Goal: Transaction & Acquisition: Purchase product/service

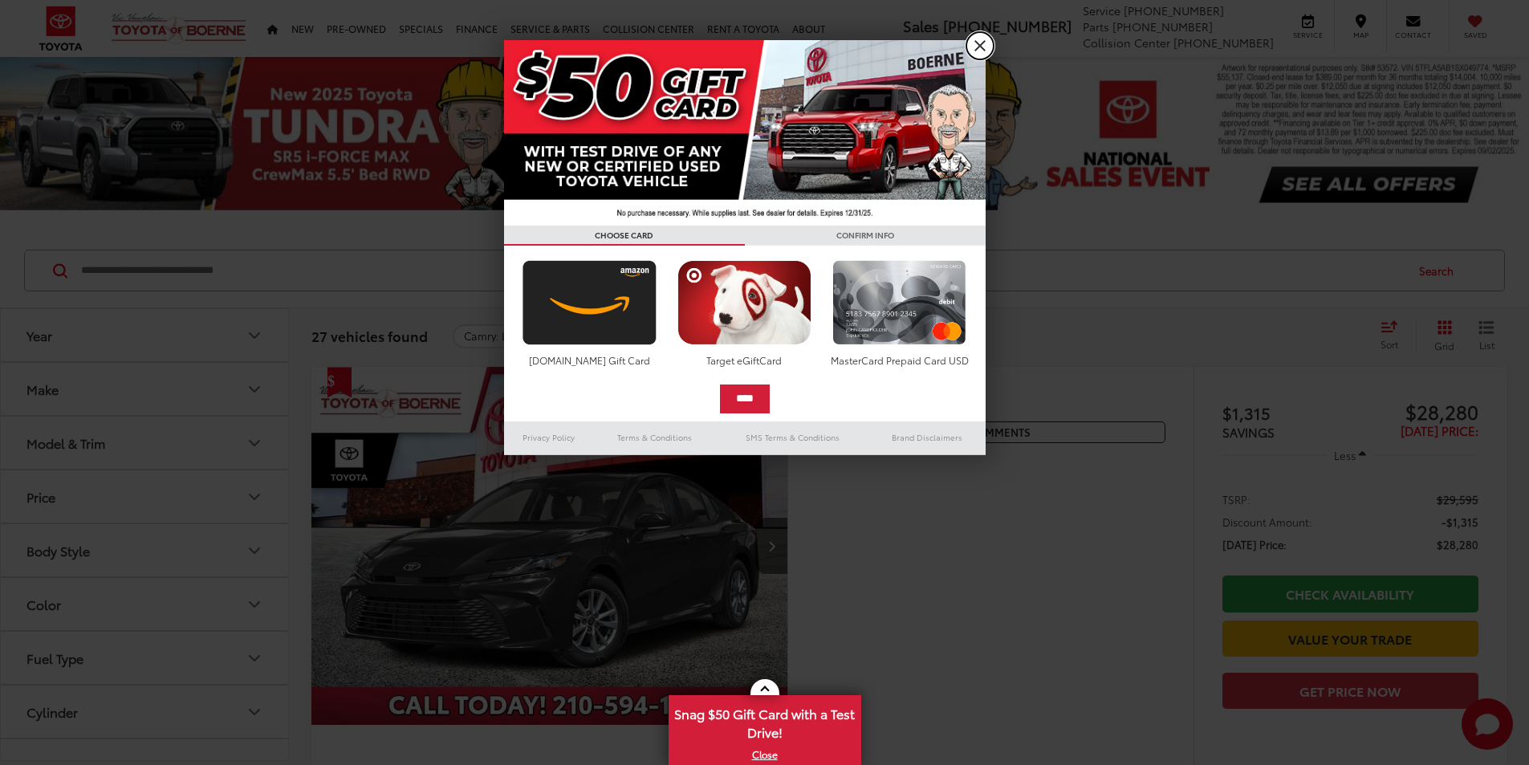
click at [978, 53] on link "X" at bounding box center [979, 45] width 27 height 27
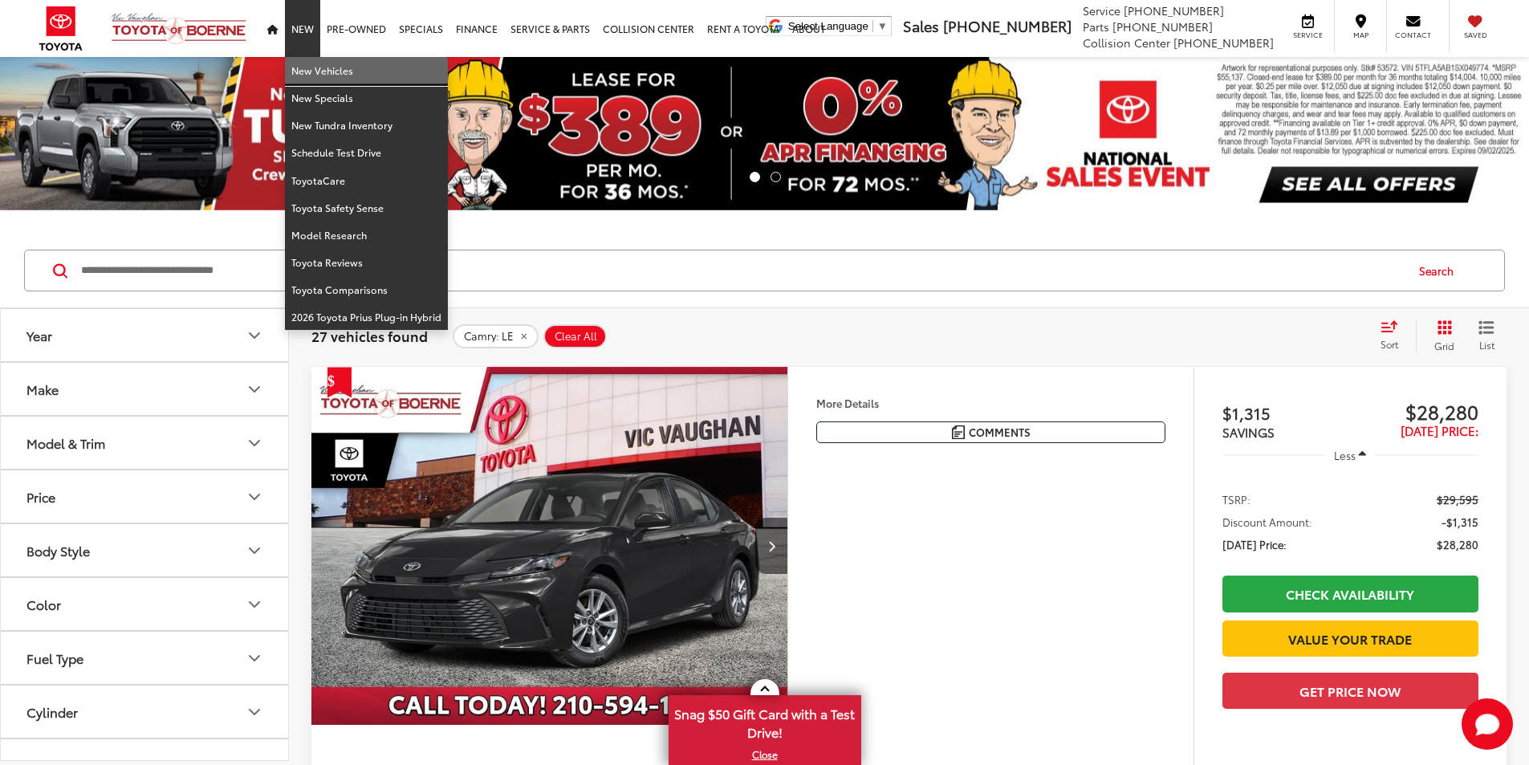
click at [308, 67] on link "New Vehicles" at bounding box center [366, 70] width 163 height 27
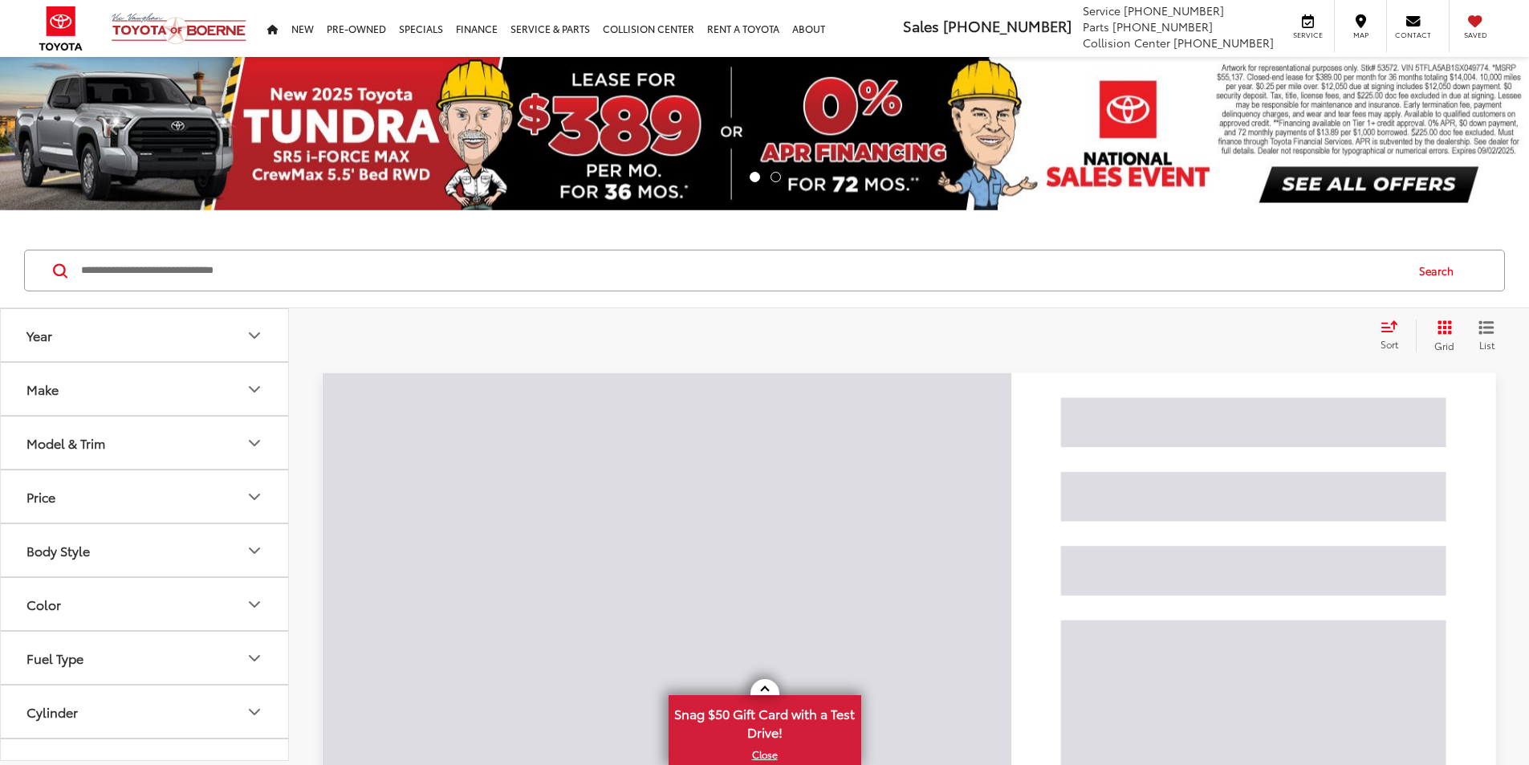
click at [241, 277] on input "Search by Make, Model, or Keyword" at bounding box center [741, 270] width 1324 height 39
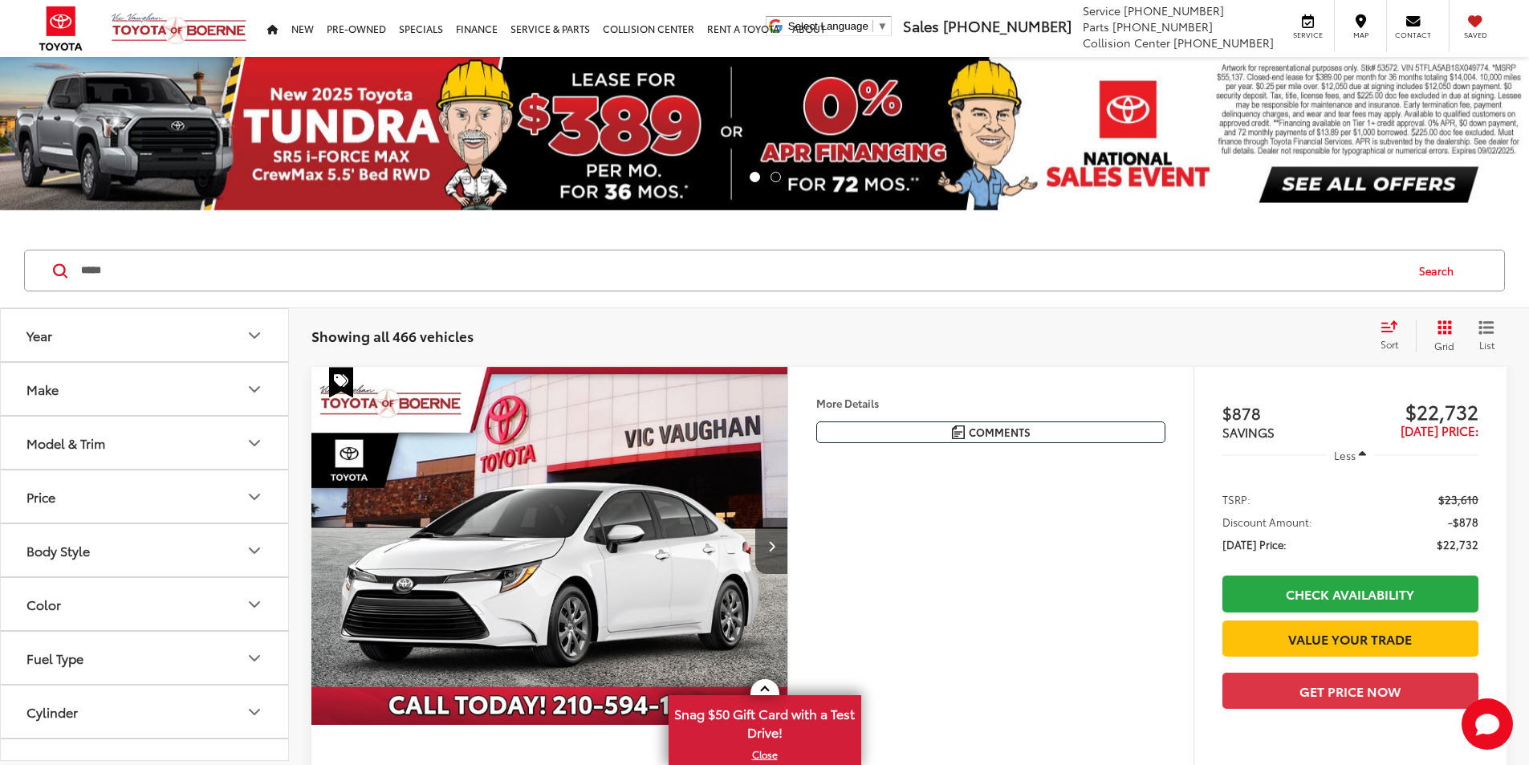
type input "*****"
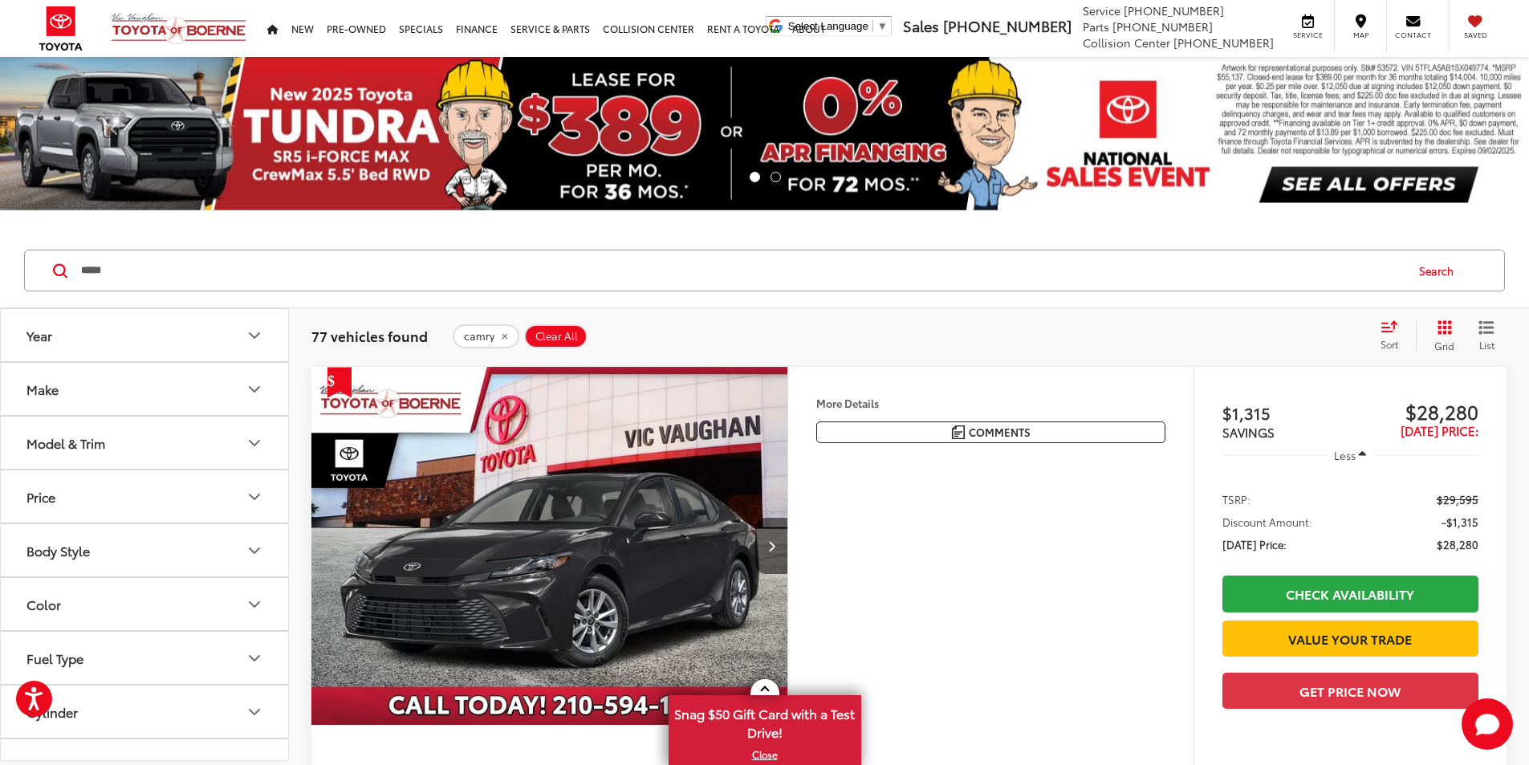
click at [70, 600] on button "Color" at bounding box center [145, 604] width 289 height 52
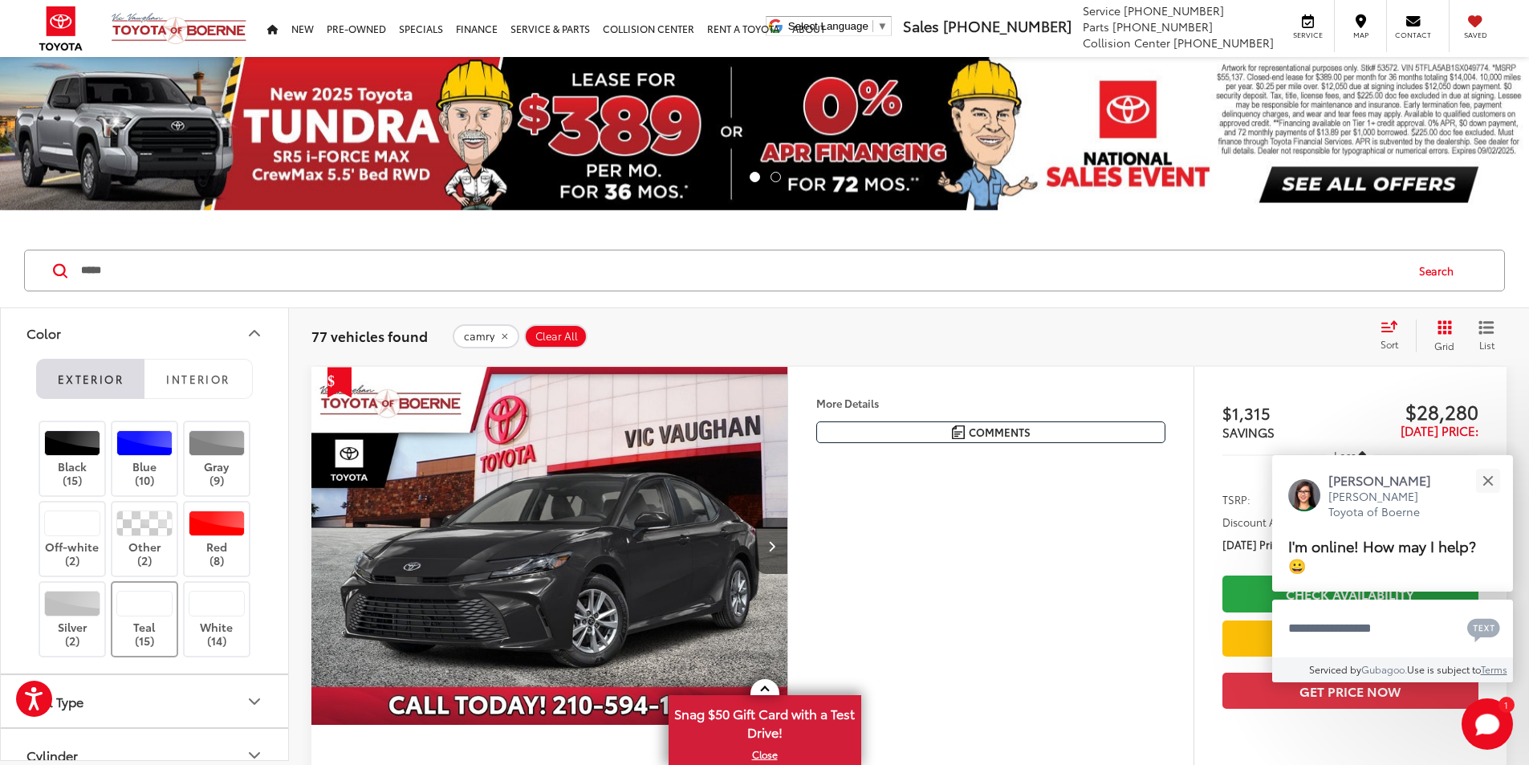
scroll to position [321, 0]
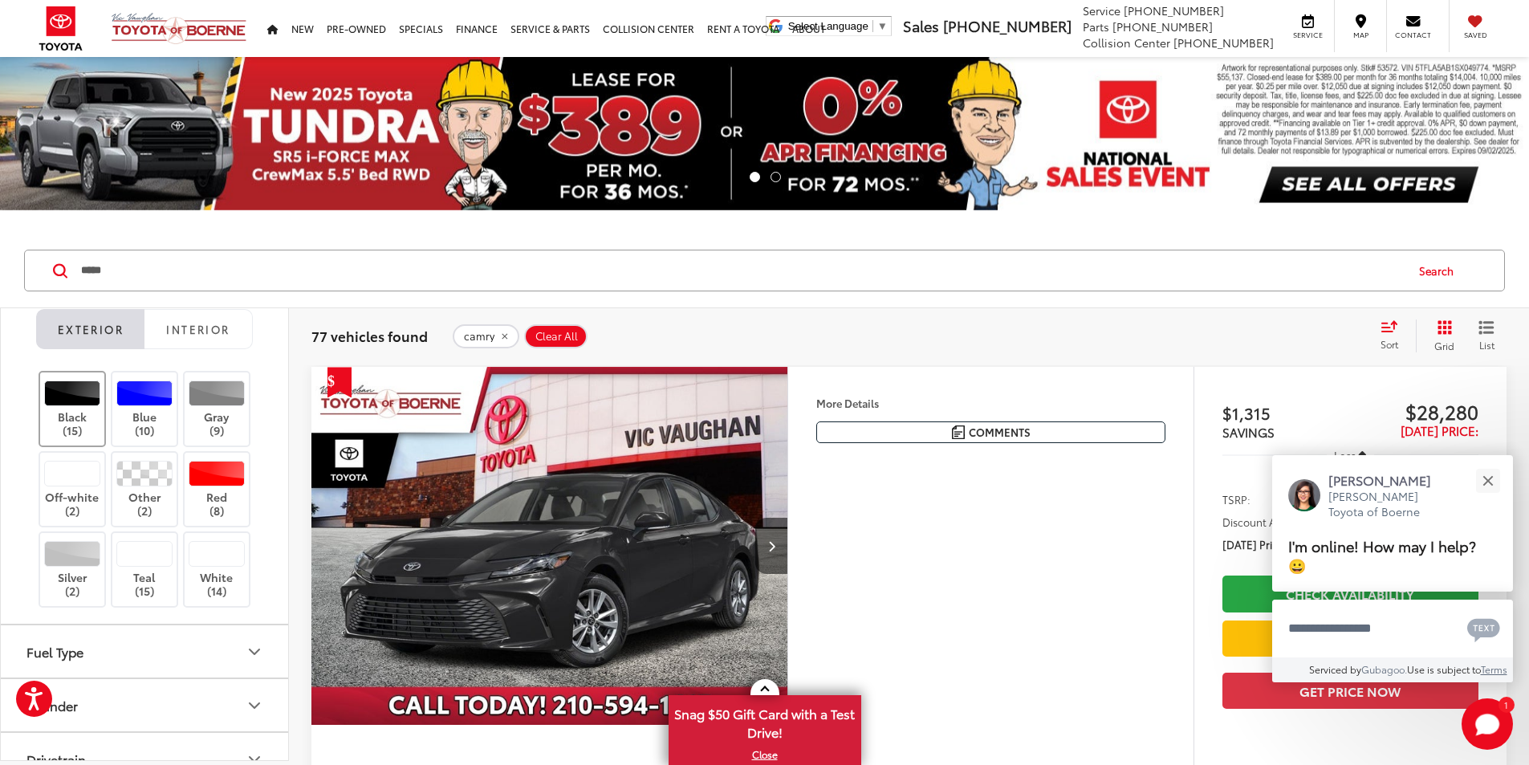
click at [67, 396] on div at bounding box center [72, 393] width 57 height 26
drag, startPoint x: 191, startPoint y: 331, endPoint x: 201, endPoint y: 349, distance: 20.8
click at [192, 331] on span "Interior" at bounding box center [197, 329] width 63 height 14
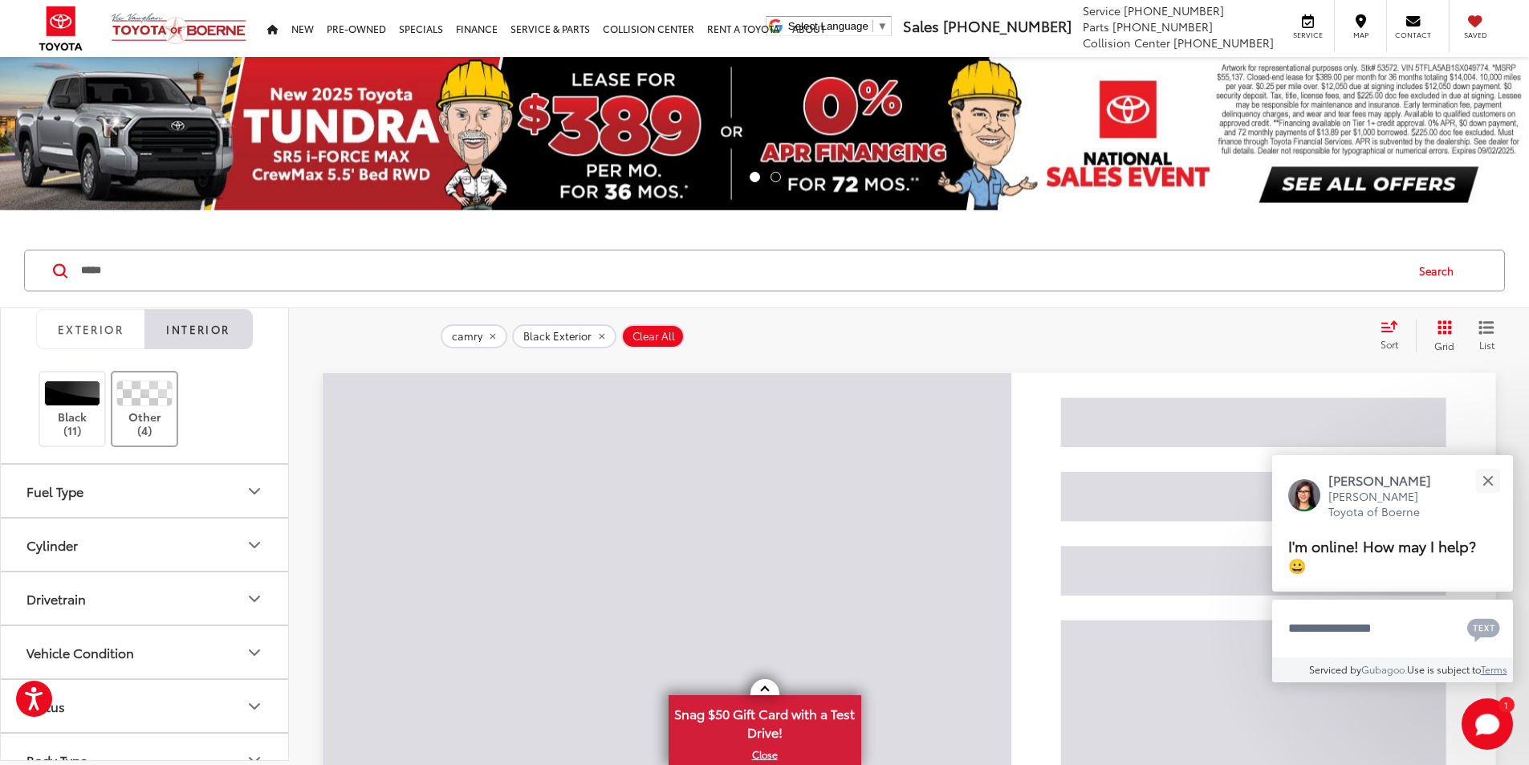
click at [148, 399] on div at bounding box center [144, 393] width 57 height 26
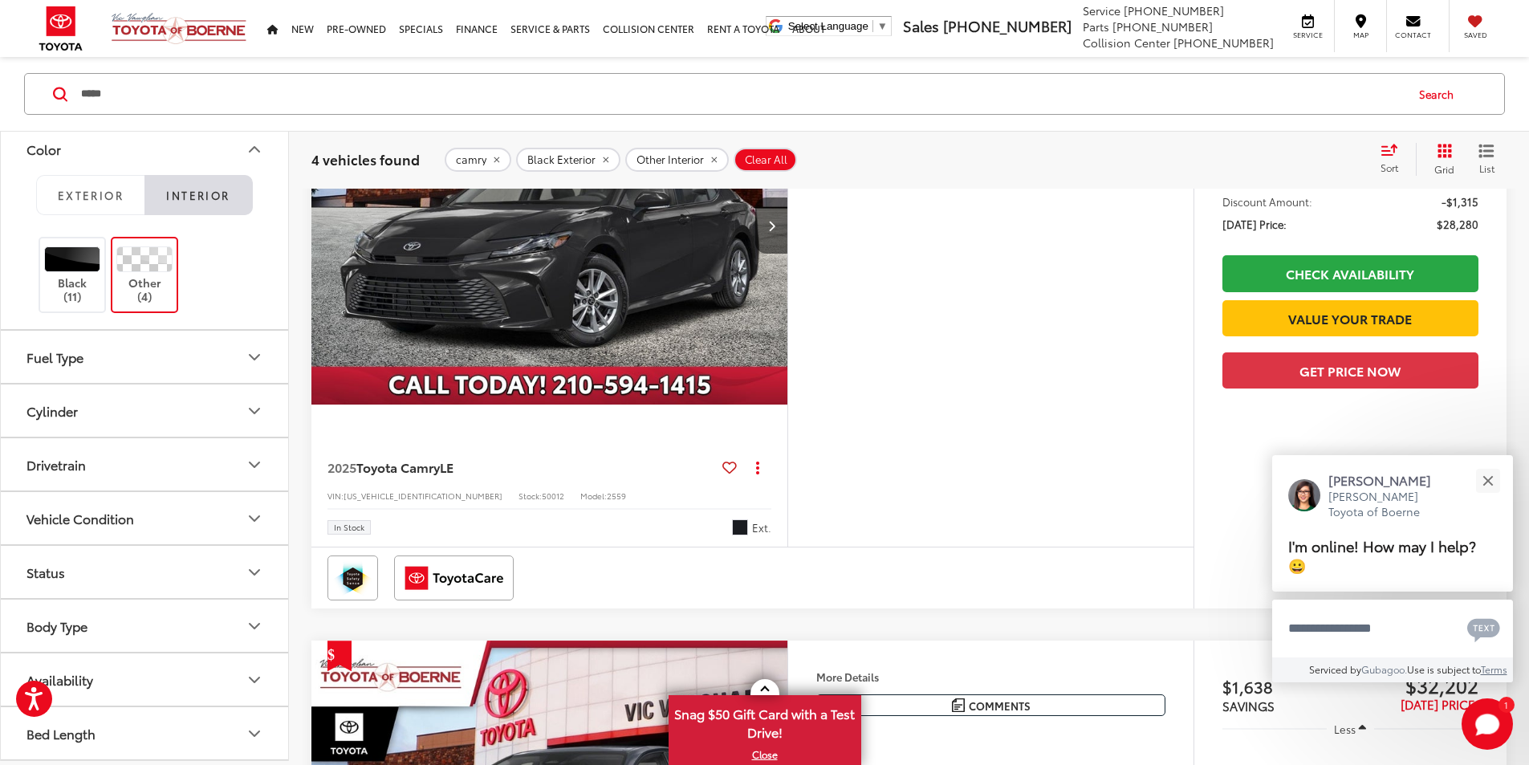
scroll to position [279, 0]
click at [722, 332] on img "2025 Toyota Camry LE 0" at bounding box center [550, 225] width 478 height 359
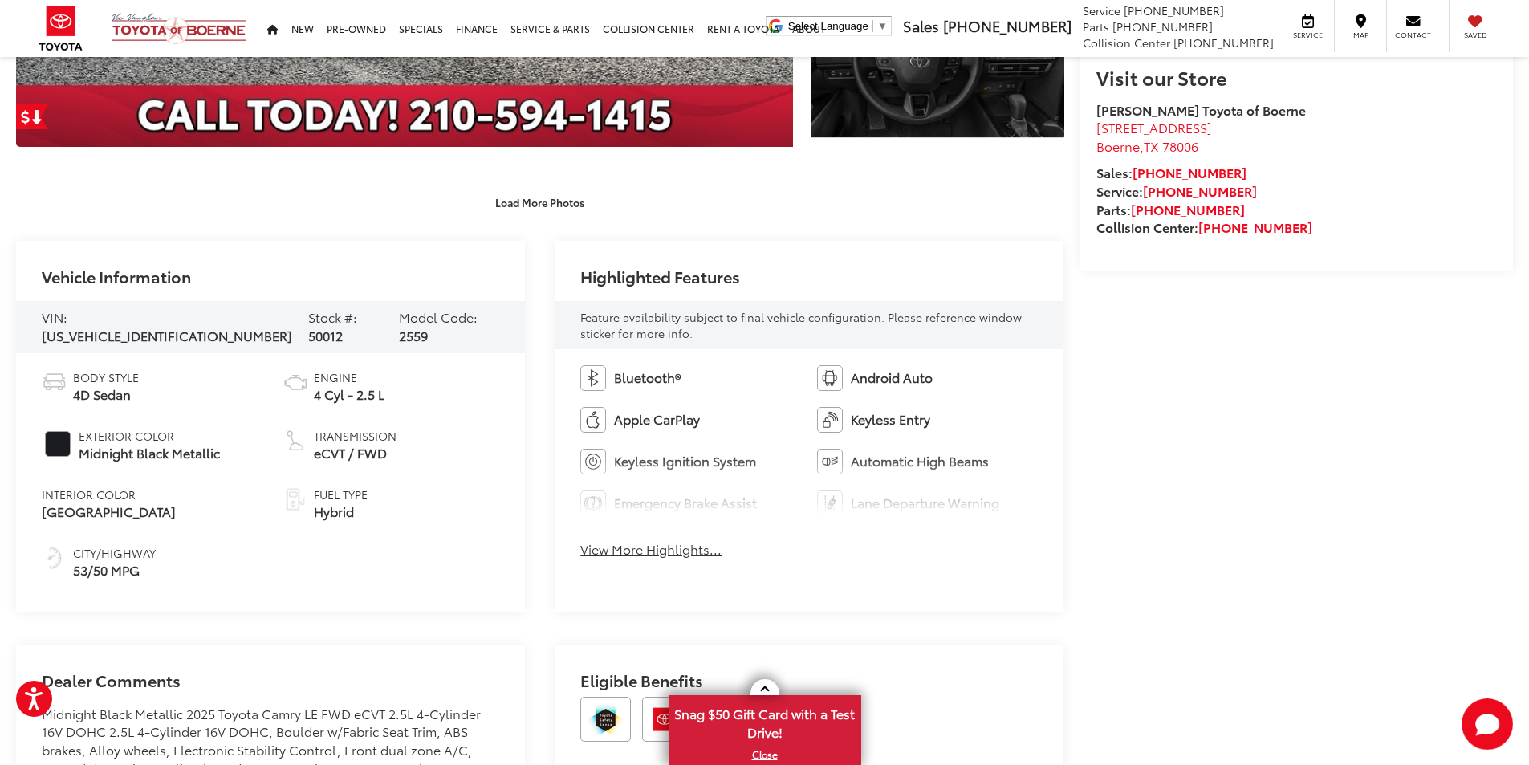
scroll to position [557, 0]
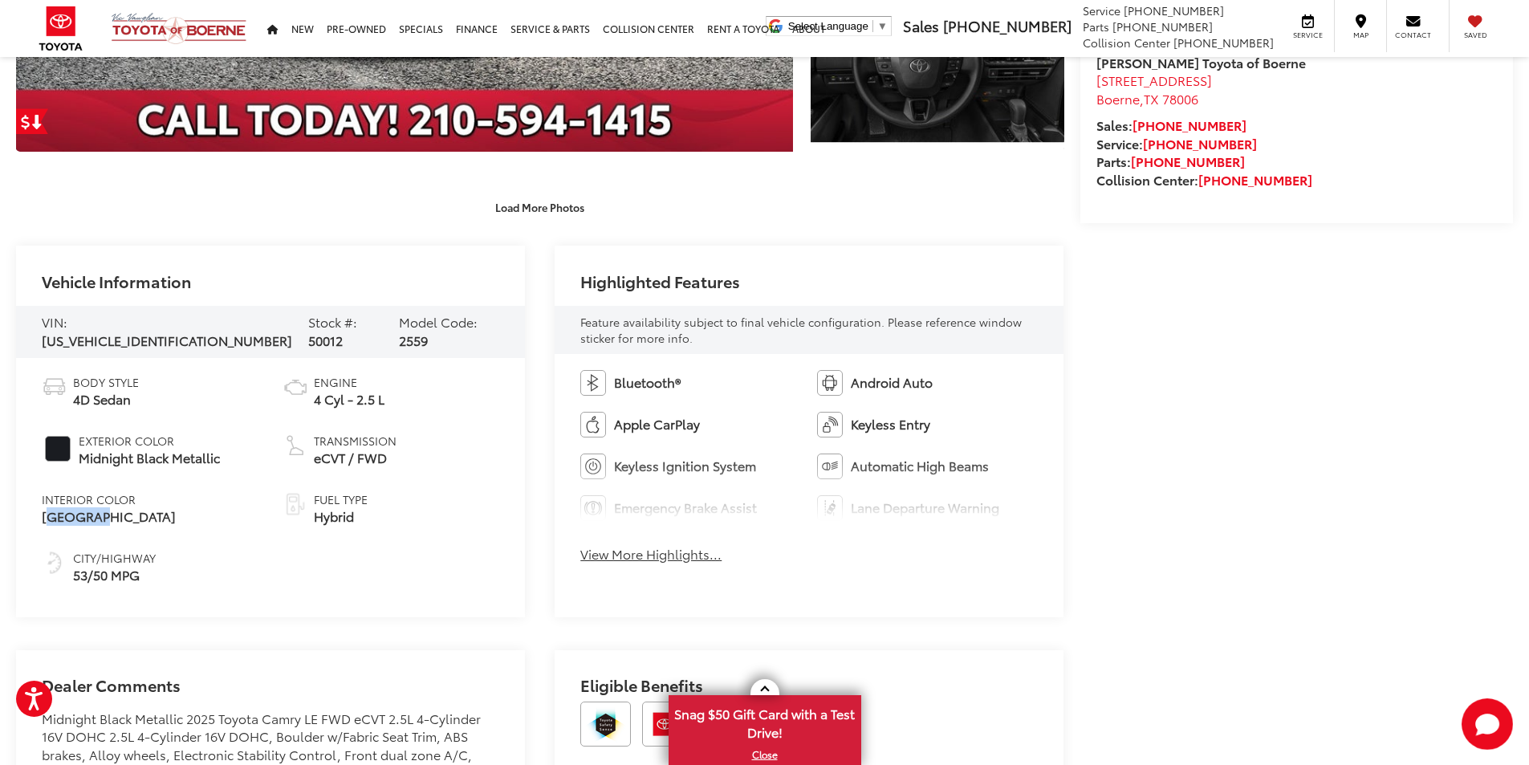
drag, startPoint x: 97, startPoint y: 517, endPoint x: 29, endPoint y: 517, distance: 68.2
click at [29, 517] on div "Body Style 4D Sedan Exterior Color Midnight Black Metallic Interior Color Bould…" at bounding box center [270, 487] width 509 height 259
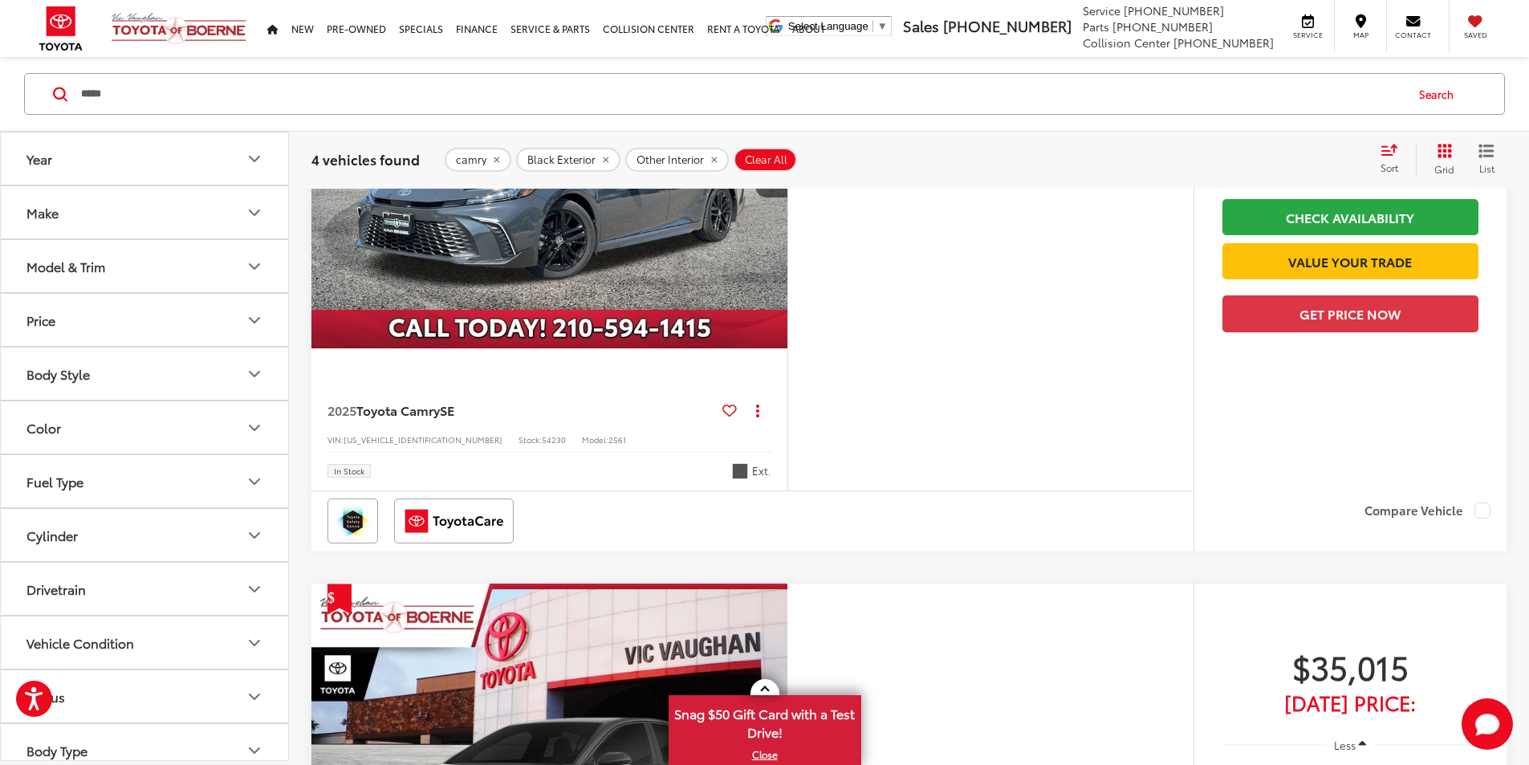
scroll to position [1783, 0]
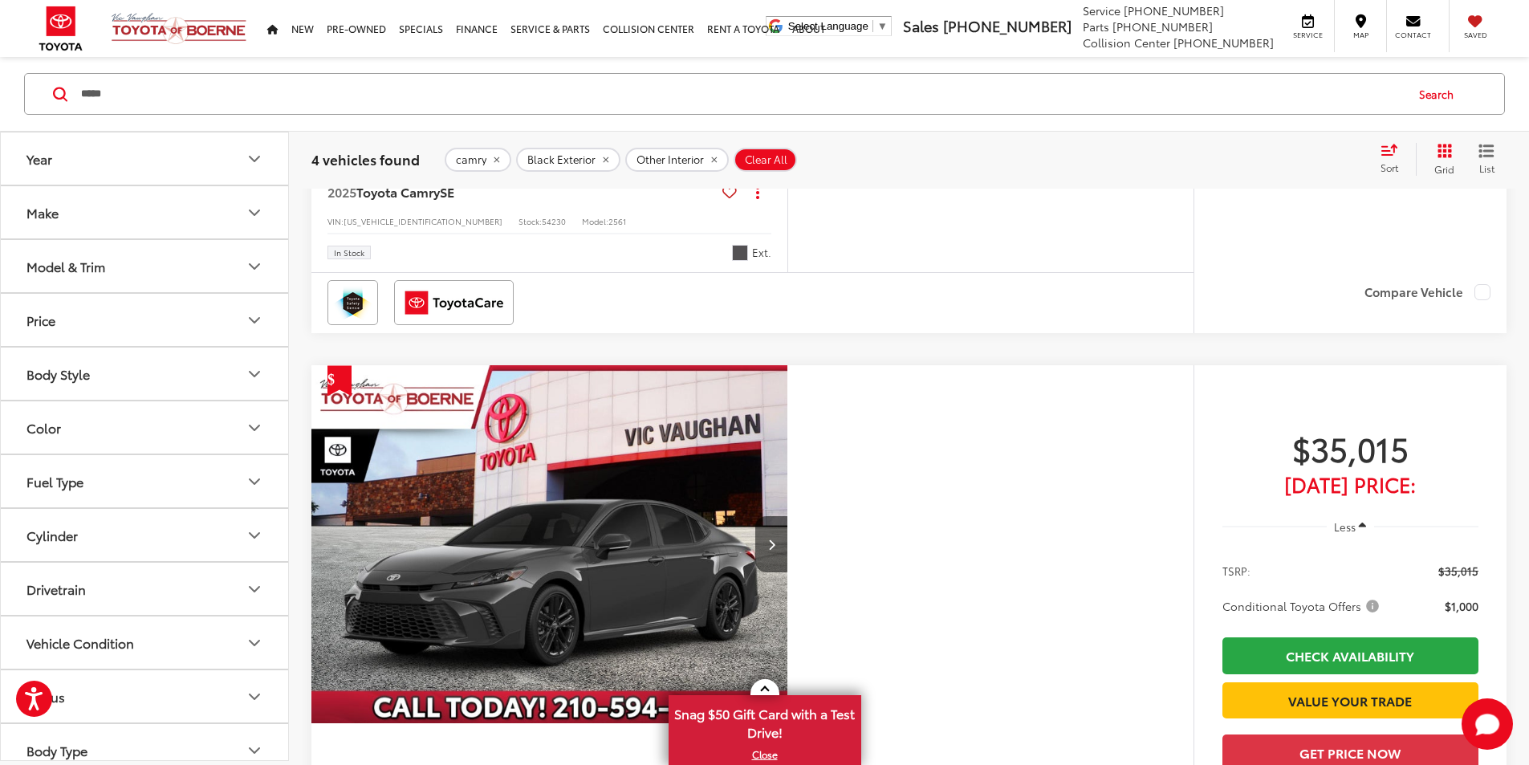
click at [138, 417] on button "Color" at bounding box center [145, 427] width 289 height 52
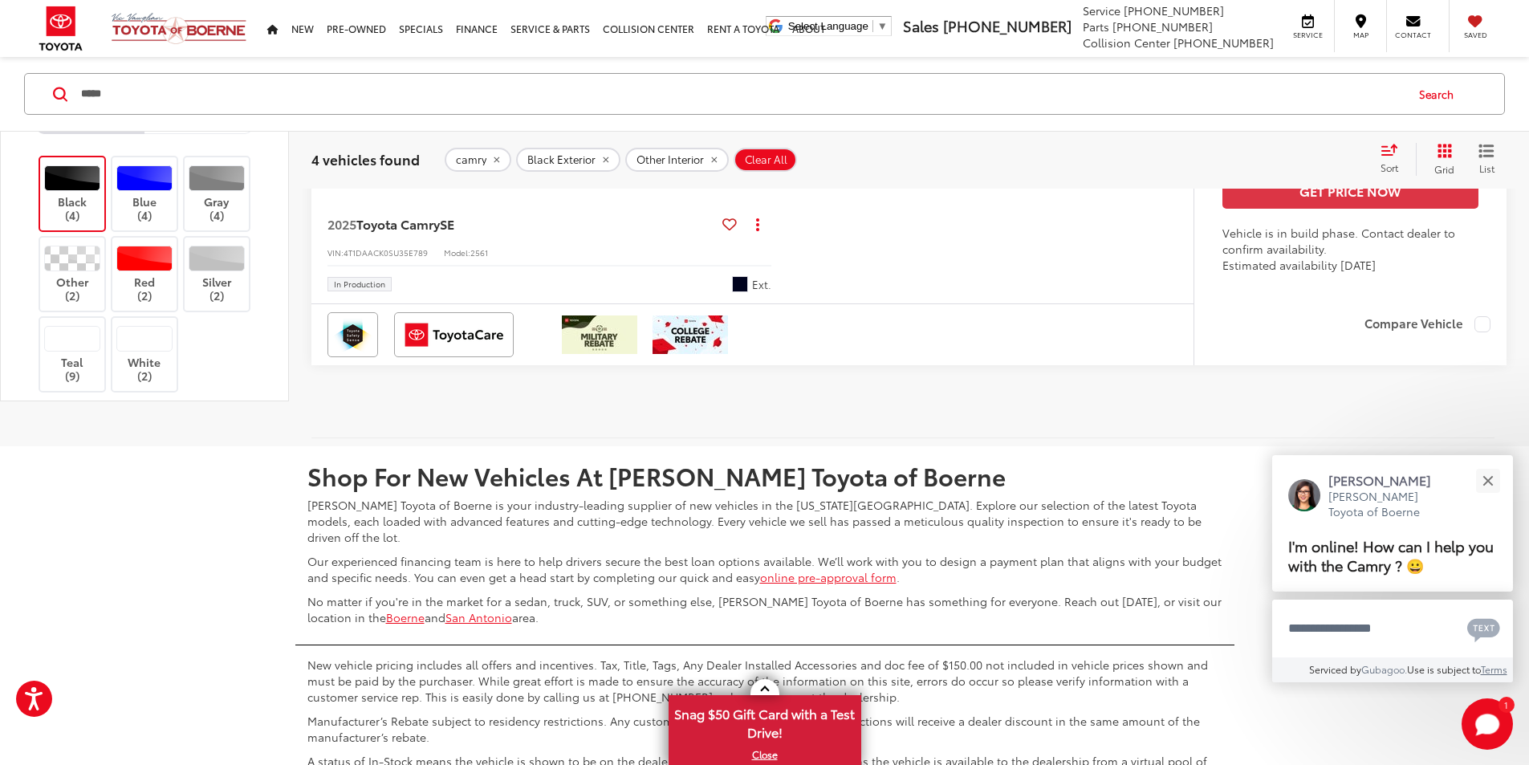
scroll to position [2505, 0]
